Goal: Transaction & Acquisition: Purchase product/service

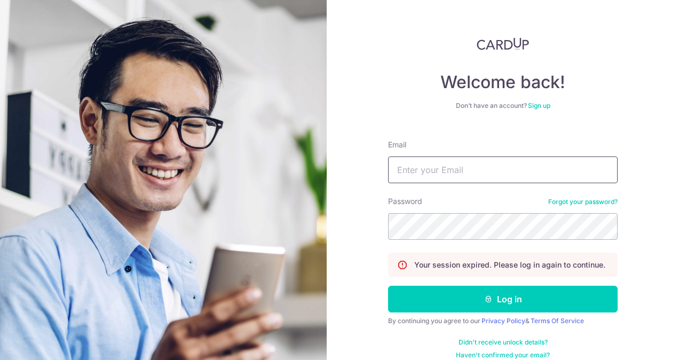
drag, startPoint x: 0, startPoint y: 0, endPoint x: 448, endPoint y: 169, distance: 478.3
click at [448, 169] on input "Email" at bounding box center [502, 169] width 229 height 27
type input "sarah-ast@hotmail.com"
click at [388, 285] on button "Log in" at bounding box center [502, 298] width 229 height 27
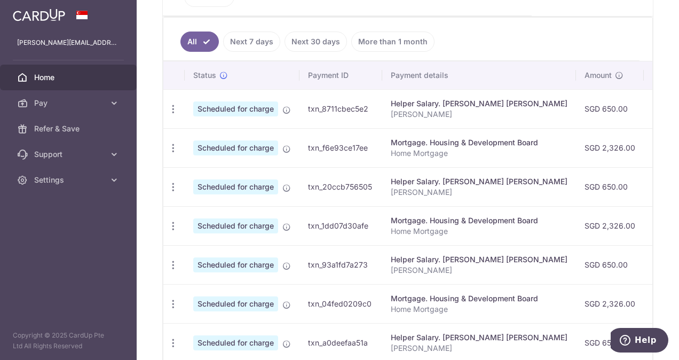
scroll to position [238, 0]
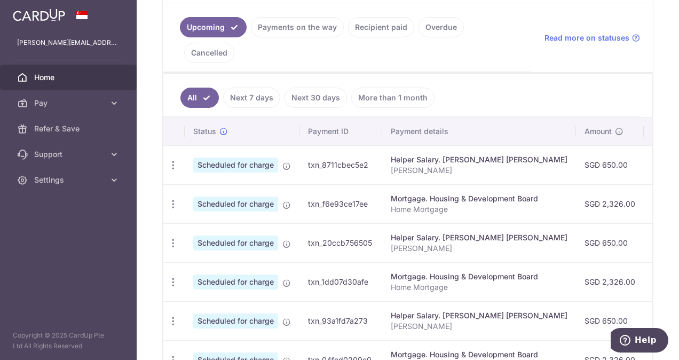
click at [377, 33] on link "Recipient paid" at bounding box center [381, 27] width 66 height 20
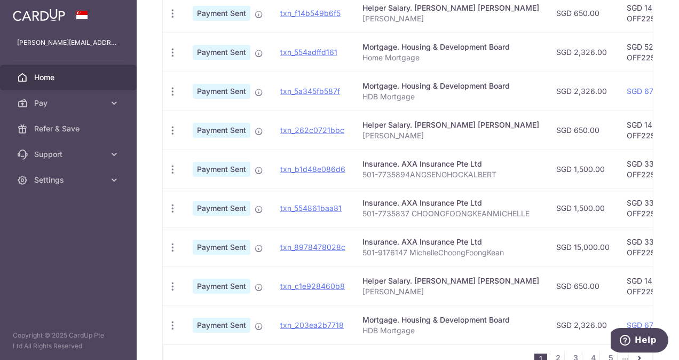
scroll to position [384, 0]
drag, startPoint x: 363, startPoint y: 147, endPoint x: 493, endPoint y: 154, distance: 130.4
click at [493, 154] on td "Insurance. AXA Insurance Pte Ltd 501-7735894ANGSENGHOCKALBERT" at bounding box center [451, 168] width 194 height 39
copy p "501-7735894ANGSENGHOCKALBERT"
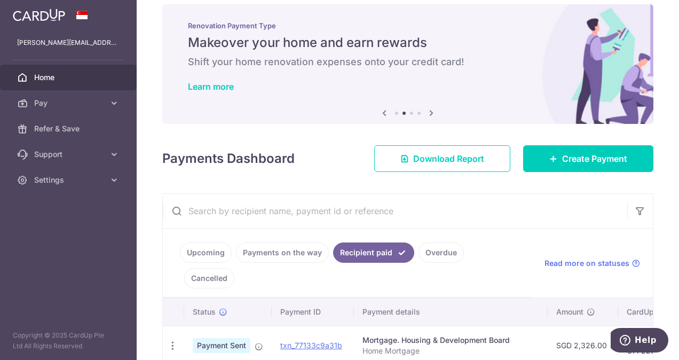
scroll to position [0, 0]
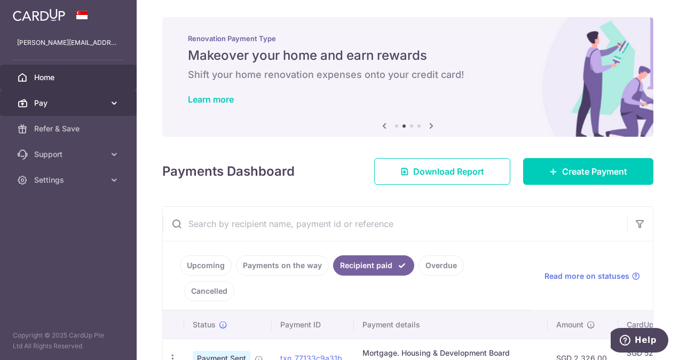
click at [46, 101] on span "Pay" at bounding box center [69, 103] width 70 height 11
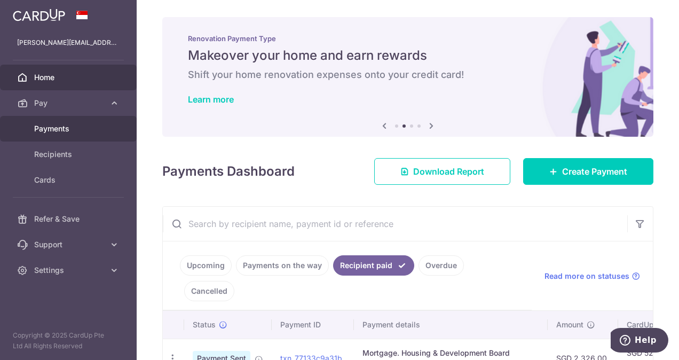
click at [66, 125] on span "Payments" at bounding box center [69, 128] width 70 height 11
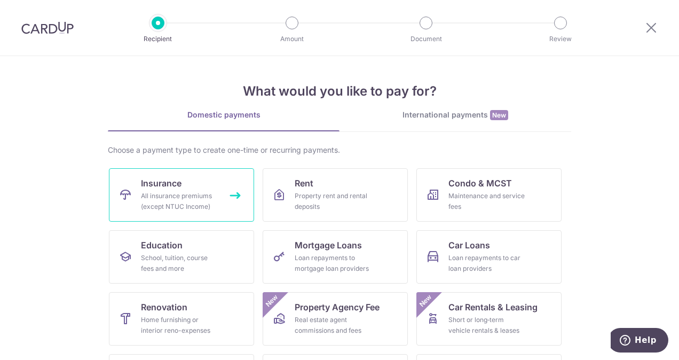
click at [218, 185] on link "Insurance All insurance premiums (except NTUC Income)" at bounding box center [181, 194] width 145 height 53
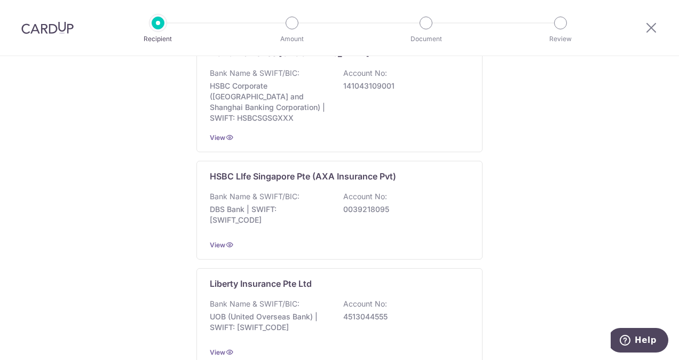
scroll to position [826, 0]
click at [367, 202] on div "Bank Name & SWIFT/BIC: DBS Bank | SWIFT: DBSSSGSGXXX Account No: 0039218095" at bounding box center [339, 209] width 259 height 39
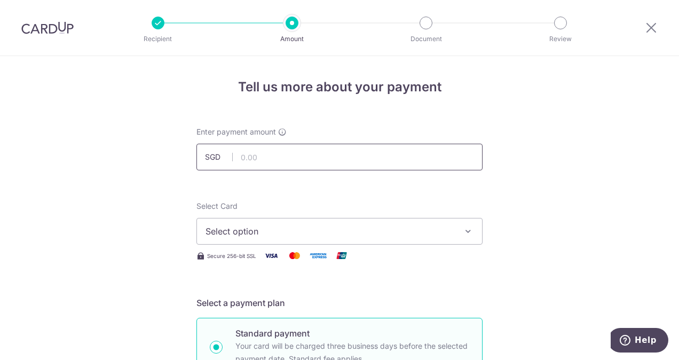
click at [308, 168] on input "text" at bounding box center [339, 157] width 286 height 27
type input "1,500.00"
click at [377, 95] on h4 "Tell us more about your payment" at bounding box center [339, 86] width 286 height 19
click at [308, 228] on span "Select option" at bounding box center [329, 231] width 249 height 13
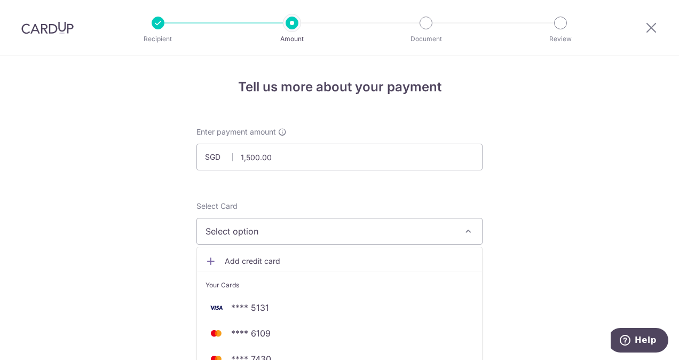
scroll to position [85, 0]
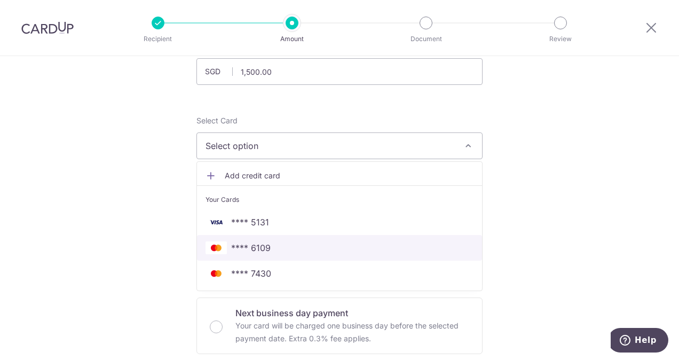
click at [282, 250] on span "**** 6109" at bounding box center [339, 247] width 268 height 13
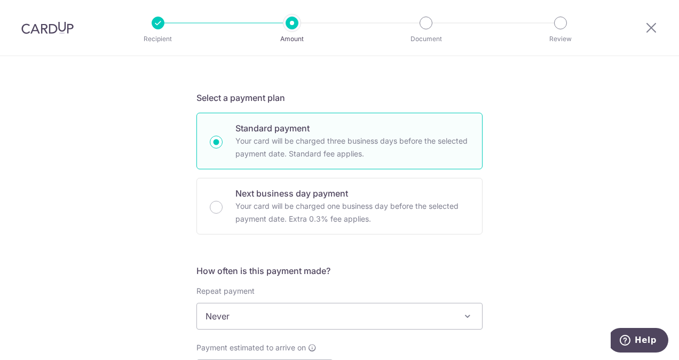
scroll to position [209, 0]
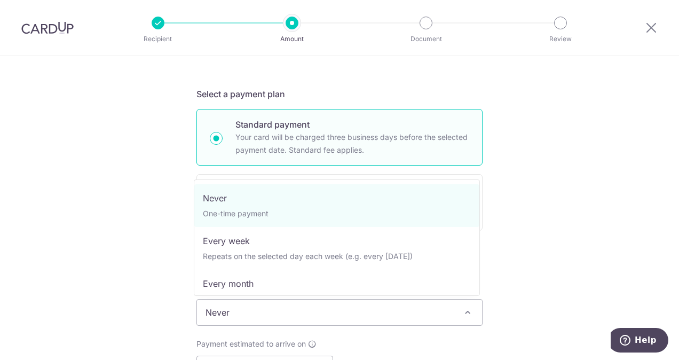
click at [254, 306] on span "Never" at bounding box center [339, 312] width 285 height 26
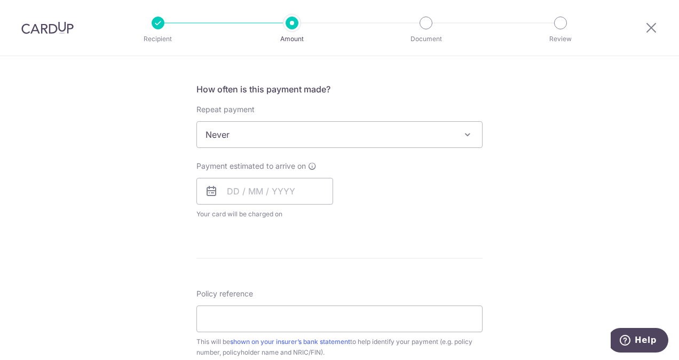
scroll to position [395, 0]
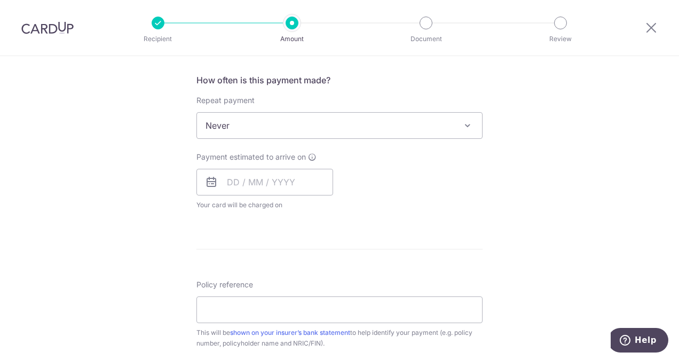
click at [227, 166] on div "Payment estimated to arrive on Your card will be charged on for the first payme…" at bounding box center [264, 181] width 137 height 59
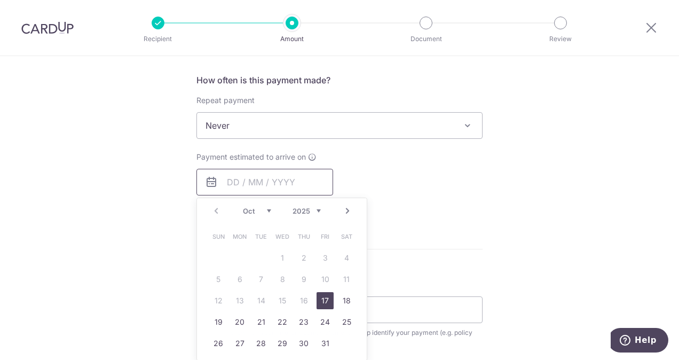
click at [230, 179] on input "text" at bounding box center [264, 182] width 137 height 27
click at [320, 302] on link "17" at bounding box center [324, 300] width 17 height 17
type input "[DATE]"
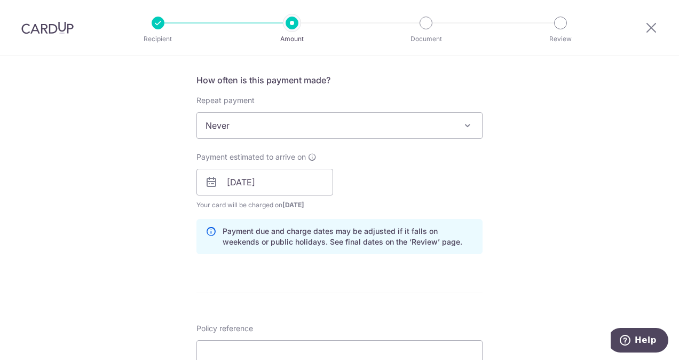
click at [409, 274] on form "Enter payment amount SGD 1,500.00 1500.00 Select Card **** 6109 Add credit card…" at bounding box center [339, 175] width 286 height 888
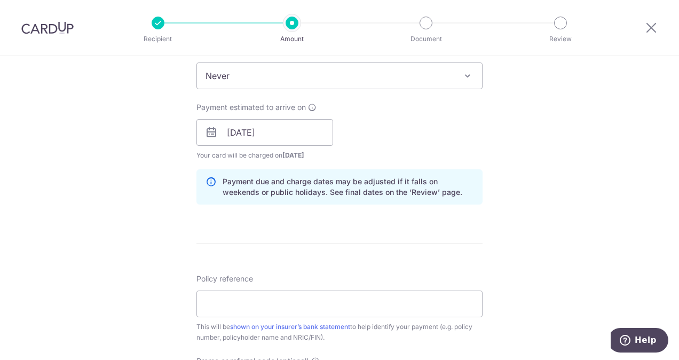
scroll to position [445, 0]
click at [347, 304] on input "Policy reference" at bounding box center [339, 303] width 286 height 27
paste input "501-7735894ANGSENGHOCKALBERT"
type input "501-7735894ANGSENGHOCKALBERT"
click at [395, 266] on form "Enter payment amount SGD 1,500.00 1500.00 Select Card **** 6109 Add credit card…" at bounding box center [339, 125] width 286 height 888
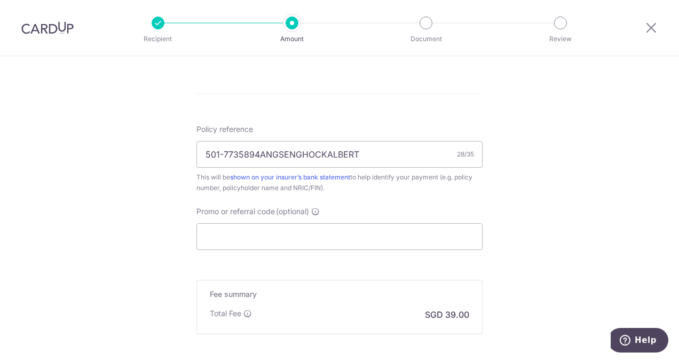
scroll to position [595, 0]
click at [365, 242] on input "Promo or referral code (optional)" at bounding box center [339, 235] width 286 height 27
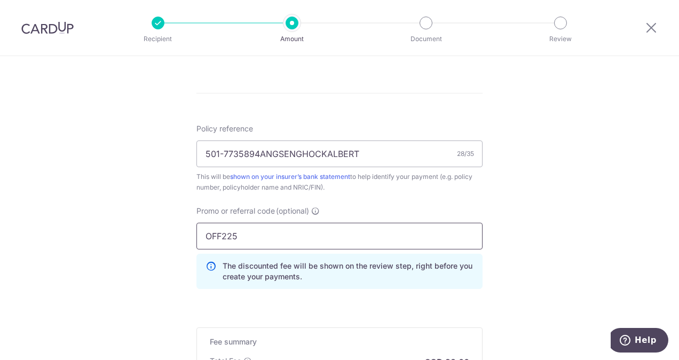
type input "OFF225"
click at [391, 283] on div "The discounted fee will be shown on the review step, right before you create yo…" at bounding box center [339, 270] width 286 height 35
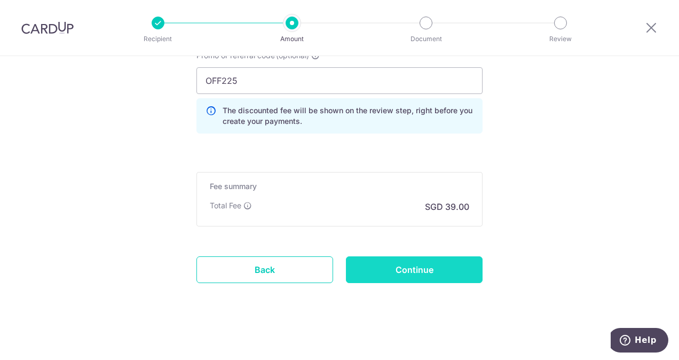
click at [404, 268] on input "Continue" at bounding box center [414, 269] width 137 height 27
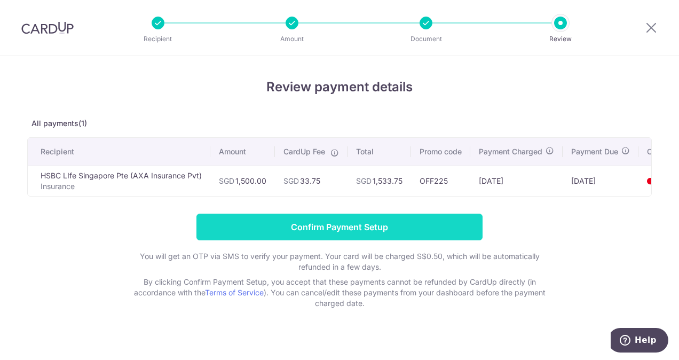
click at [429, 222] on input "Confirm Payment Setup" at bounding box center [339, 226] width 286 height 27
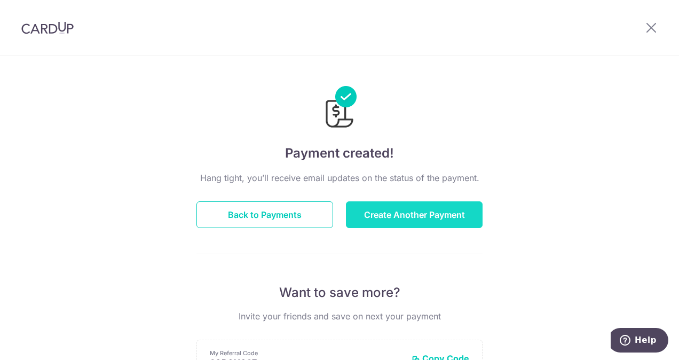
click at [433, 218] on button "Create Another Payment" at bounding box center [414, 214] width 137 height 27
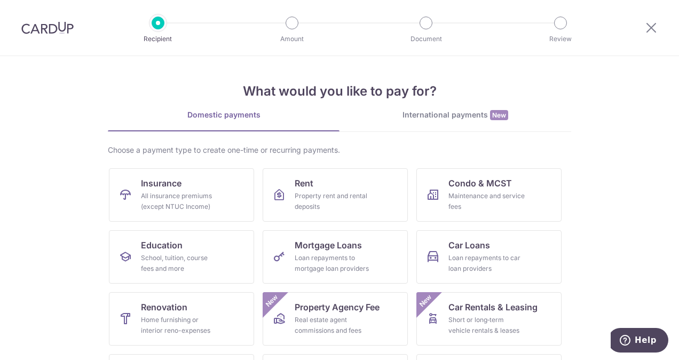
click at [50, 29] on img at bounding box center [47, 27] width 52 height 13
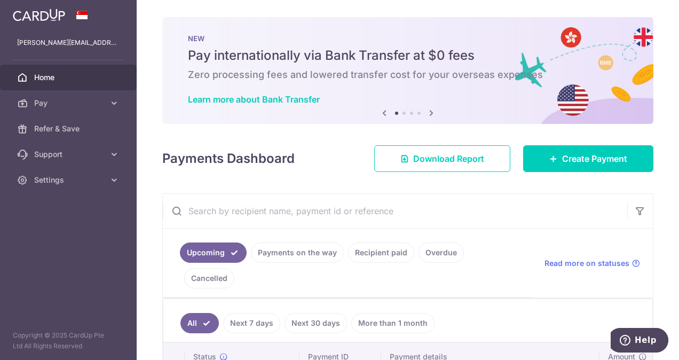
click at [378, 253] on link "Recipient paid" at bounding box center [381, 252] width 66 height 20
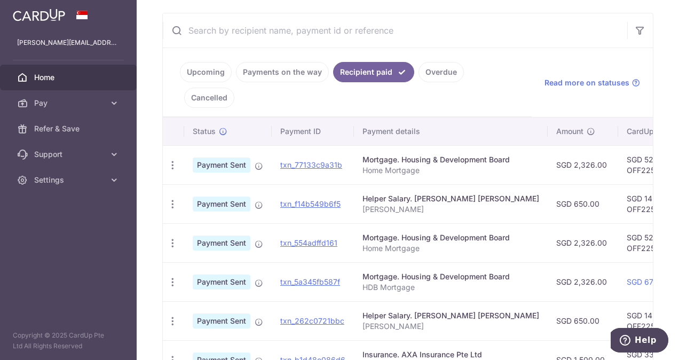
scroll to position [262, 0]
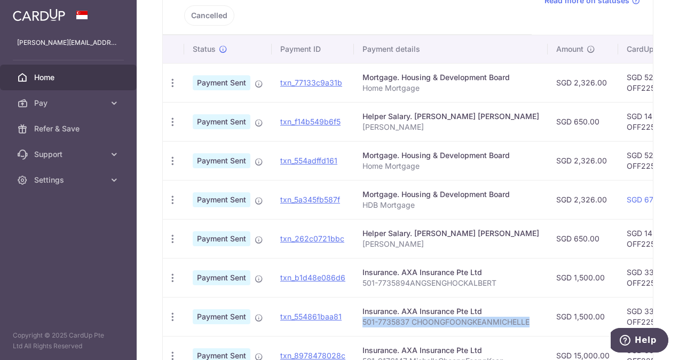
drag, startPoint x: 361, startPoint y: 294, endPoint x: 530, endPoint y: 293, distance: 169.7
click at [530, 297] on td "Insurance. AXA Insurance Pte Ltd 501-7735837 CHOONGFOONGKEANMICHELLE" at bounding box center [451, 316] width 194 height 39
copy p "501-7735837 CHOONGFOONGKEANMICHELLE"
drag, startPoint x: 530, startPoint y: 293, endPoint x: 482, endPoint y: 292, distance: 48.0
copy p "501-7735837 CHOONGFOONGKEANMICHELLE"
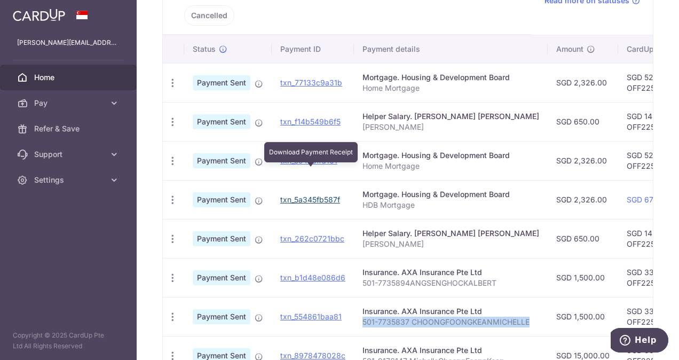
scroll to position [0, 0]
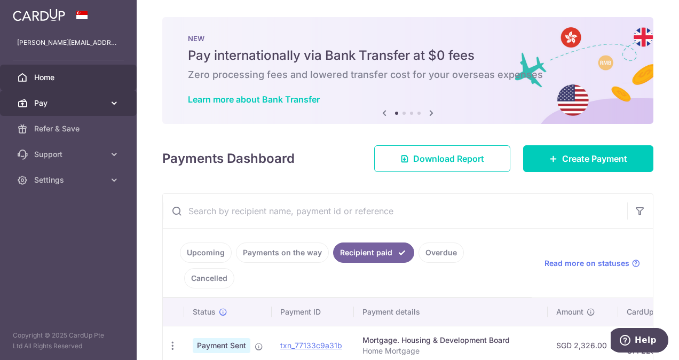
click at [90, 107] on span "Pay" at bounding box center [69, 103] width 70 height 11
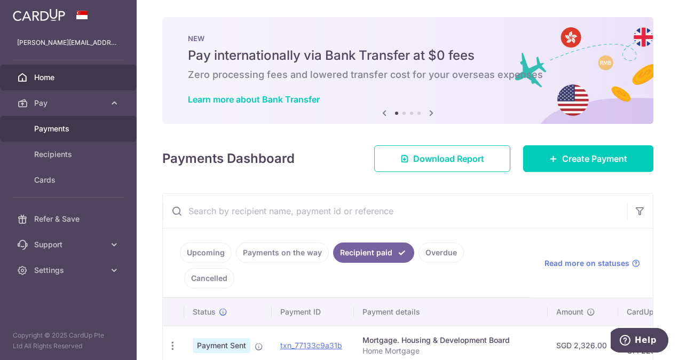
click at [85, 123] on span "Payments" at bounding box center [69, 128] width 70 height 11
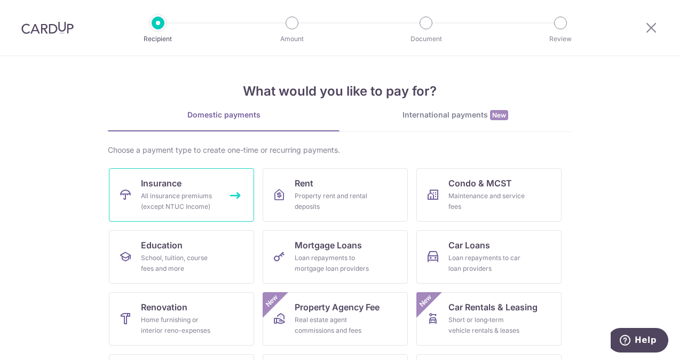
click at [214, 190] on div "All insurance premiums (except NTUC Income)" at bounding box center [179, 200] width 77 height 21
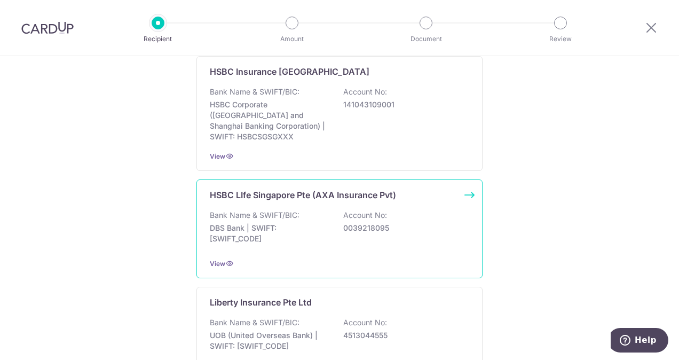
scroll to position [812, 0]
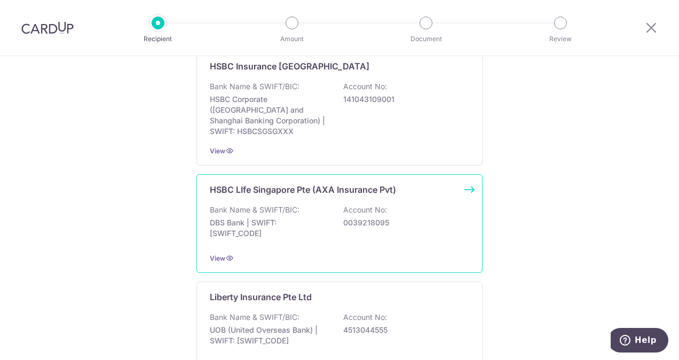
click at [322, 229] on div "HSBC LIfe Singapore Pte (AXA Insurance Pvt) Bank Name & SWIFT/BIC: DBS Bank | S…" at bounding box center [339, 223] width 286 height 99
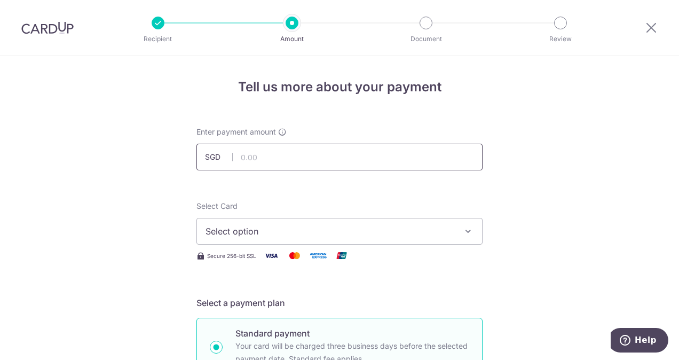
click at [296, 159] on input "text" at bounding box center [339, 157] width 286 height 27
type input "1,500.00"
click at [388, 140] on div "Enter payment amount SGD 1,500.00 1500.00" at bounding box center [339, 148] width 286 height 44
click at [331, 227] on span "Select option" at bounding box center [329, 231] width 249 height 13
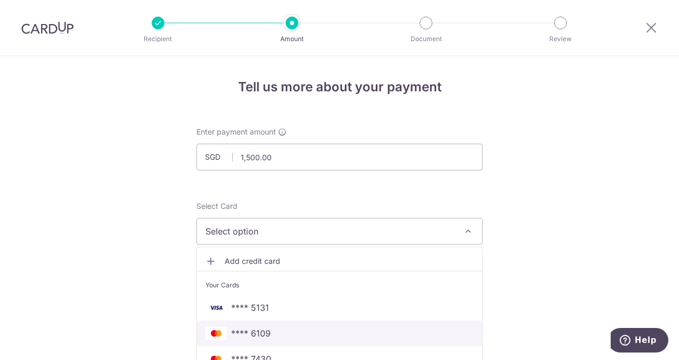
click at [280, 333] on span "**** 6109" at bounding box center [339, 332] width 268 height 13
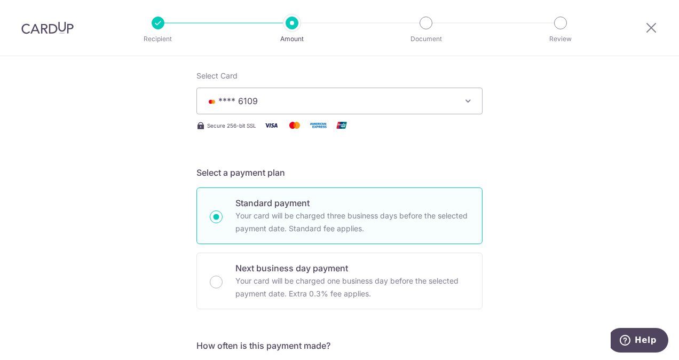
scroll to position [260, 0]
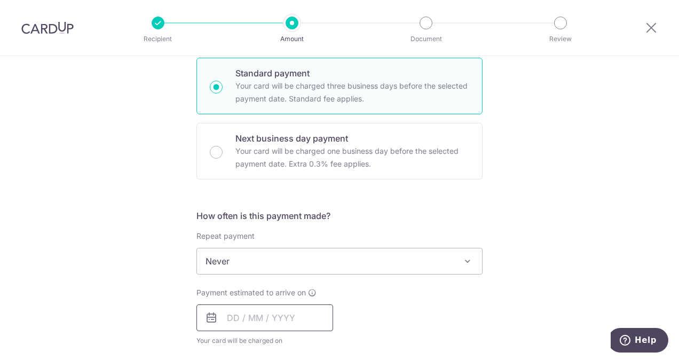
click at [258, 317] on input "text" at bounding box center [264, 317] width 137 height 27
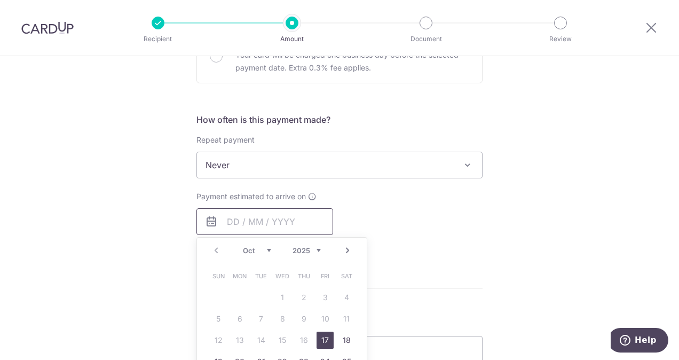
scroll to position [357, 0]
click at [319, 337] on link "17" at bounding box center [324, 338] width 17 height 17
type input "[DATE]"
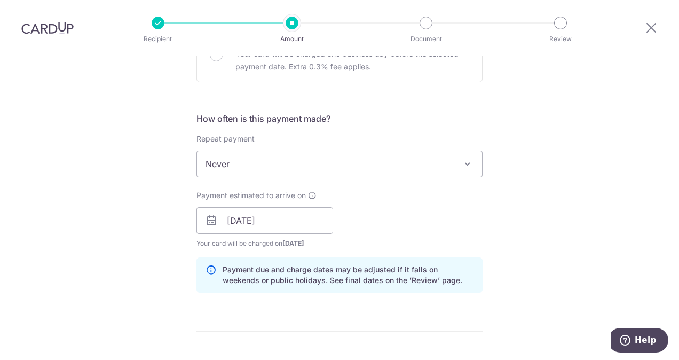
click at [442, 297] on div "How often is this payment made? Repeat payment Never Every week Every month Eve…" at bounding box center [339, 206] width 286 height 189
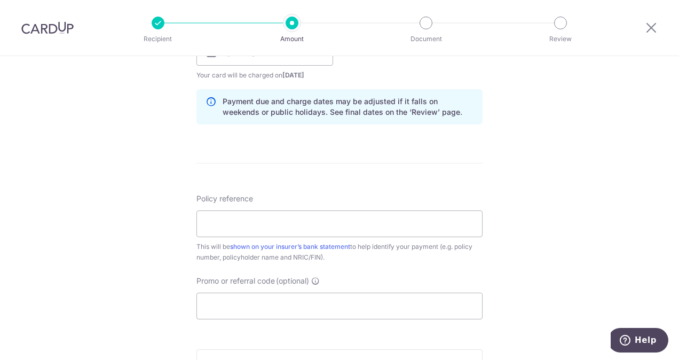
scroll to position [525, 0]
click at [307, 225] on input "Policy reference" at bounding box center [339, 223] width 286 height 27
paste input "501-7735837 CHOONGFOONGKEANMICHELLE"
type input "501-7735837 CHOONGFOONGKEANMICHELLE"
click at [379, 261] on div "Policy reference 501-7735837 CHOONGFOONGKEANMICHELLE 35/35 This will be shown o…" at bounding box center [339, 256] width 286 height 126
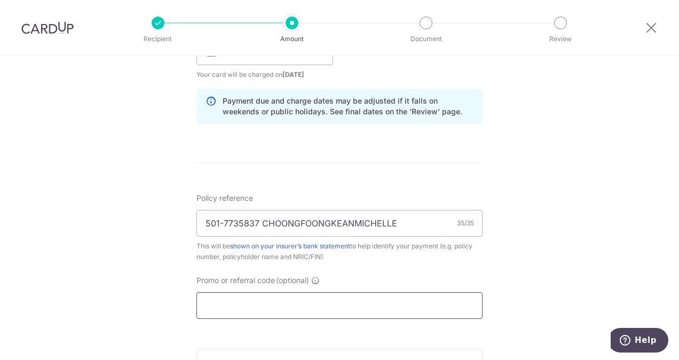
click at [365, 309] on input "Promo or referral code (optional)" at bounding box center [339, 305] width 286 height 27
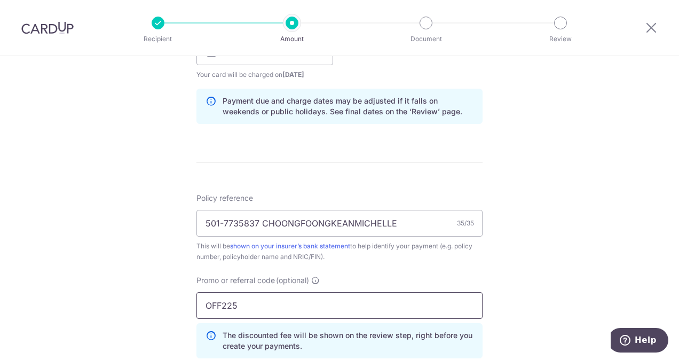
type input "OFF225"
click at [575, 290] on div "Tell us more about your payment Enter payment amount SGD 1,500.00 1500.00 Selec…" at bounding box center [339, 59] width 679 height 1057
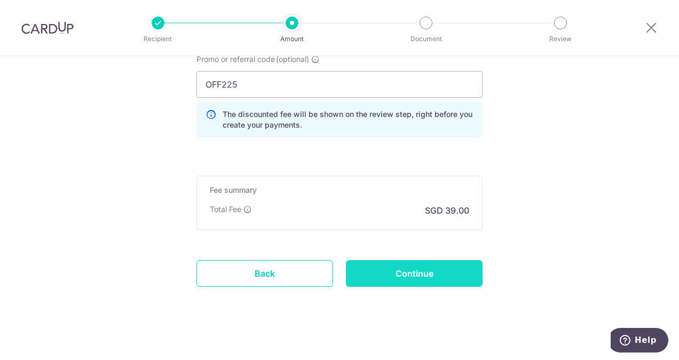
click at [427, 277] on input "Continue" at bounding box center [414, 273] width 137 height 27
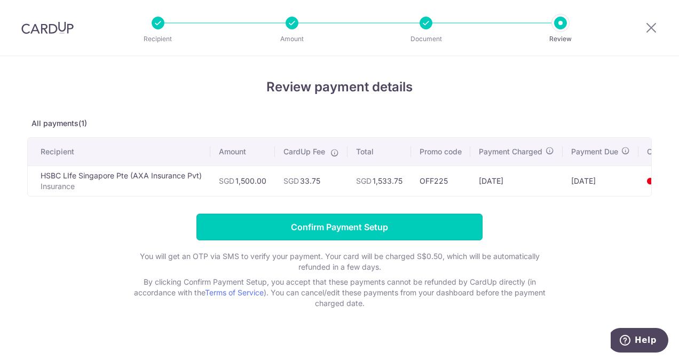
click at [361, 229] on input "Confirm Payment Setup" at bounding box center [339, 226] width 286 height 27
